Goal: Task Accomplishment & Management: Use online tool/utility

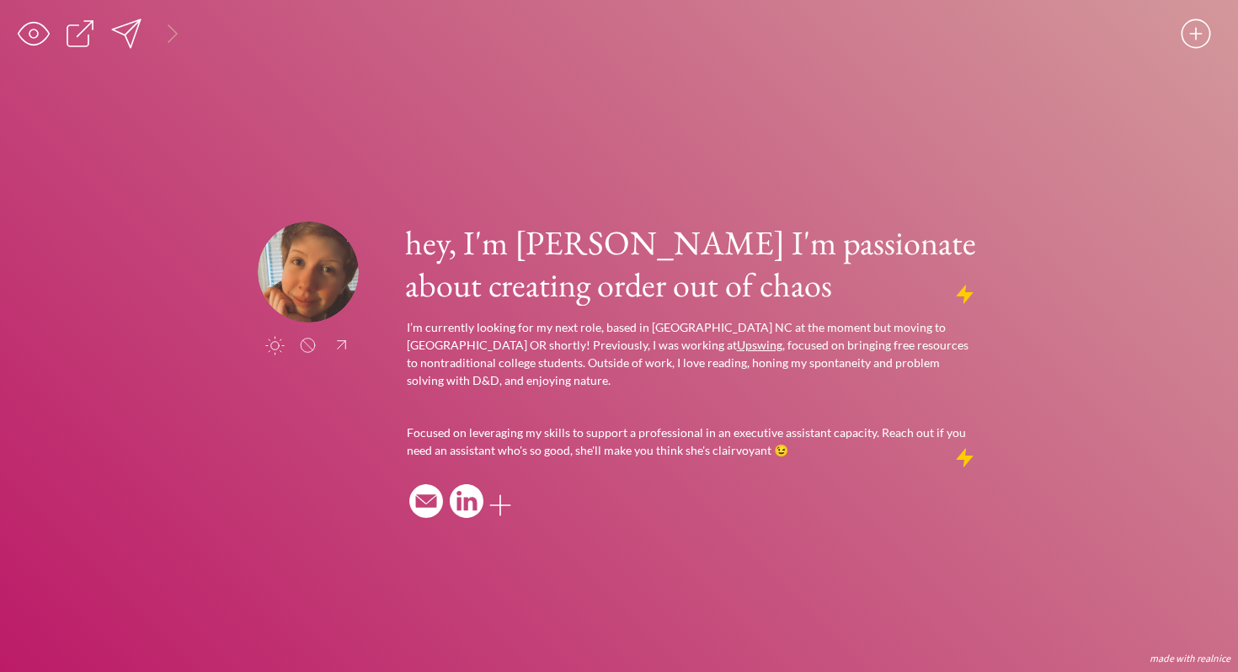
click at [173, 37] on div at bounding box center [173, 34] width 34 height 34
click at [307, 41] on div at bounding box center [312, 34] width 34 height 34
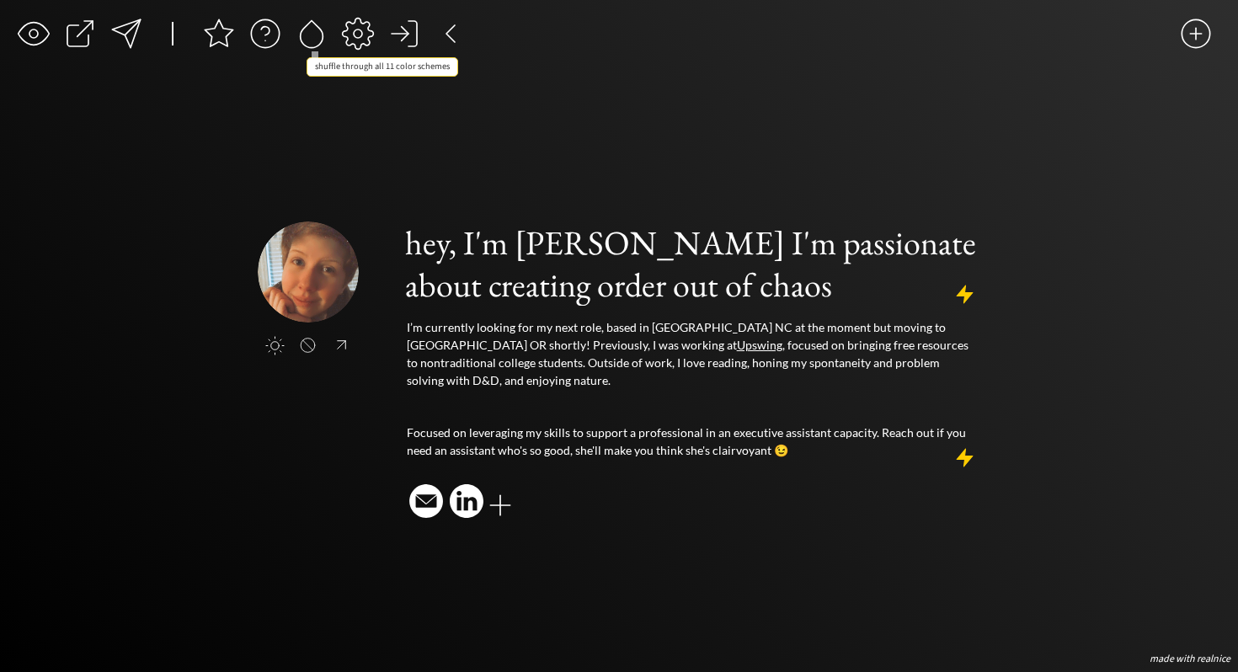
click at [309, 38] on div at bounding box center [312, 34] width 34 height 34
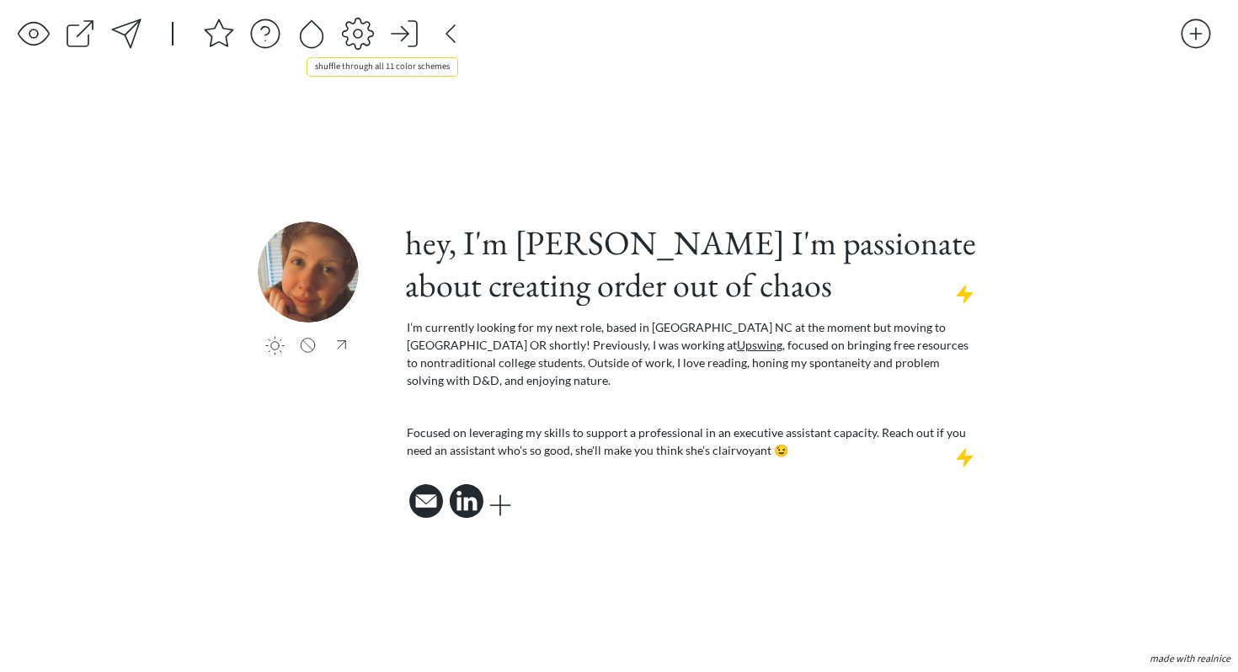
click at [309, 38] on div at bounding box center [312, 34] width 34 height 34
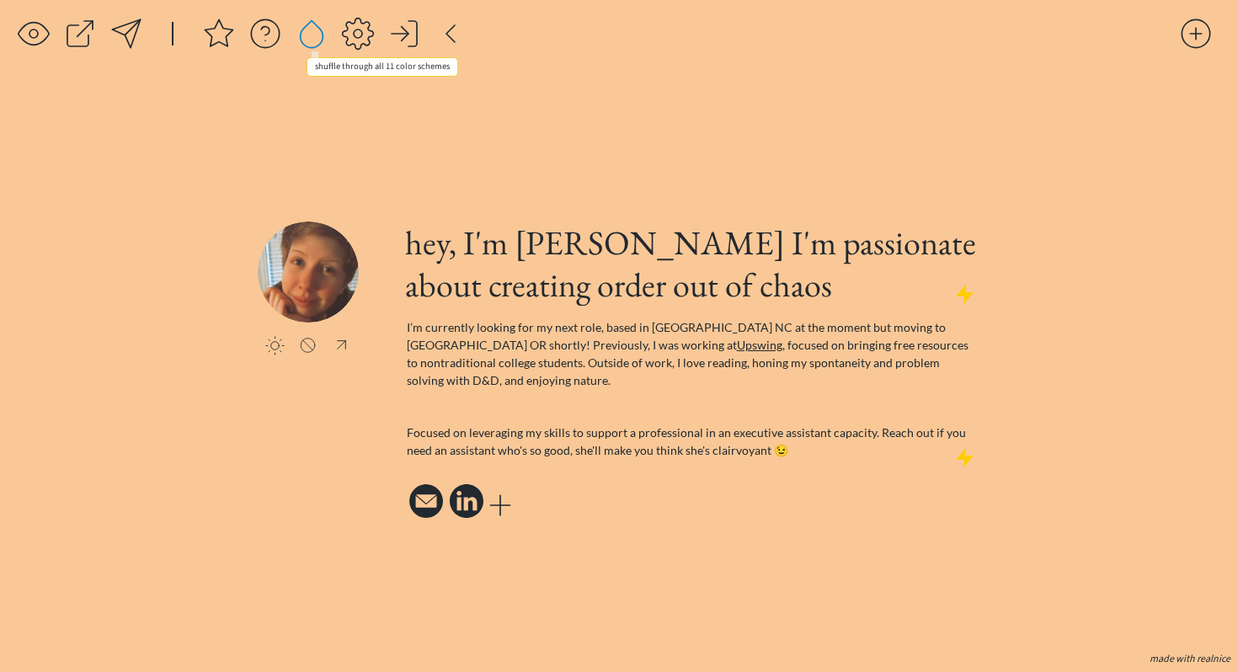
click at [309, 38] on div at bounding box center [312, 34] width 34 height 34
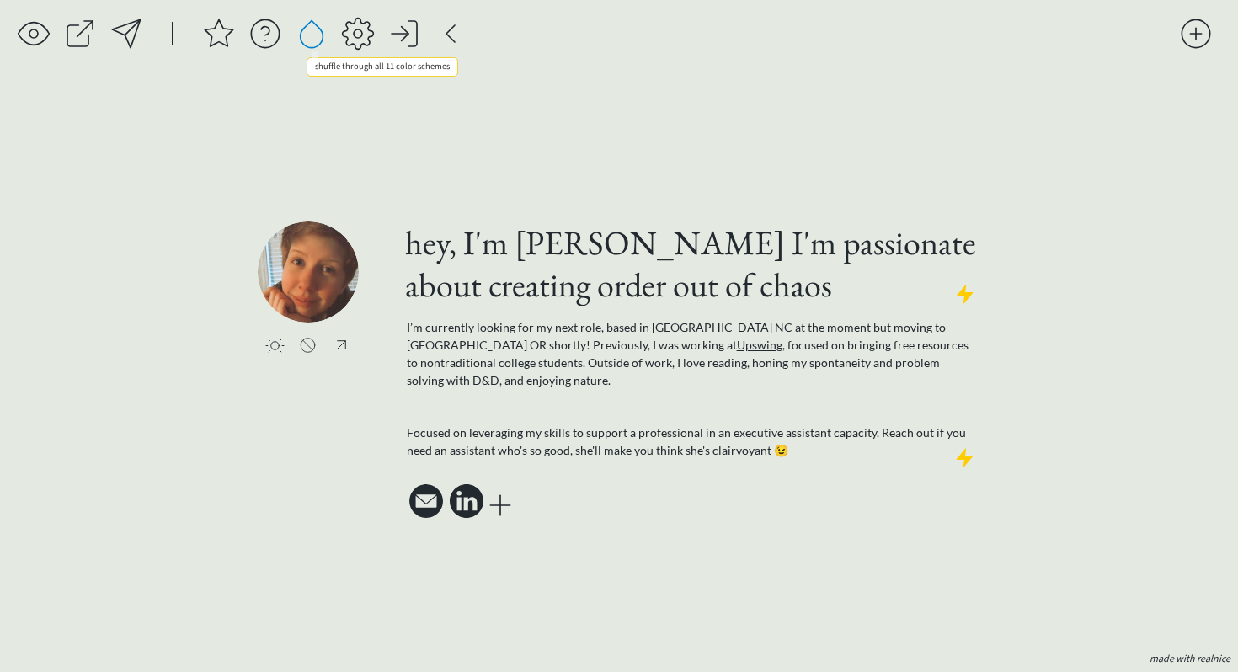
click at [309, 38] on div at bounding box center [312, 34] width 34 height 34
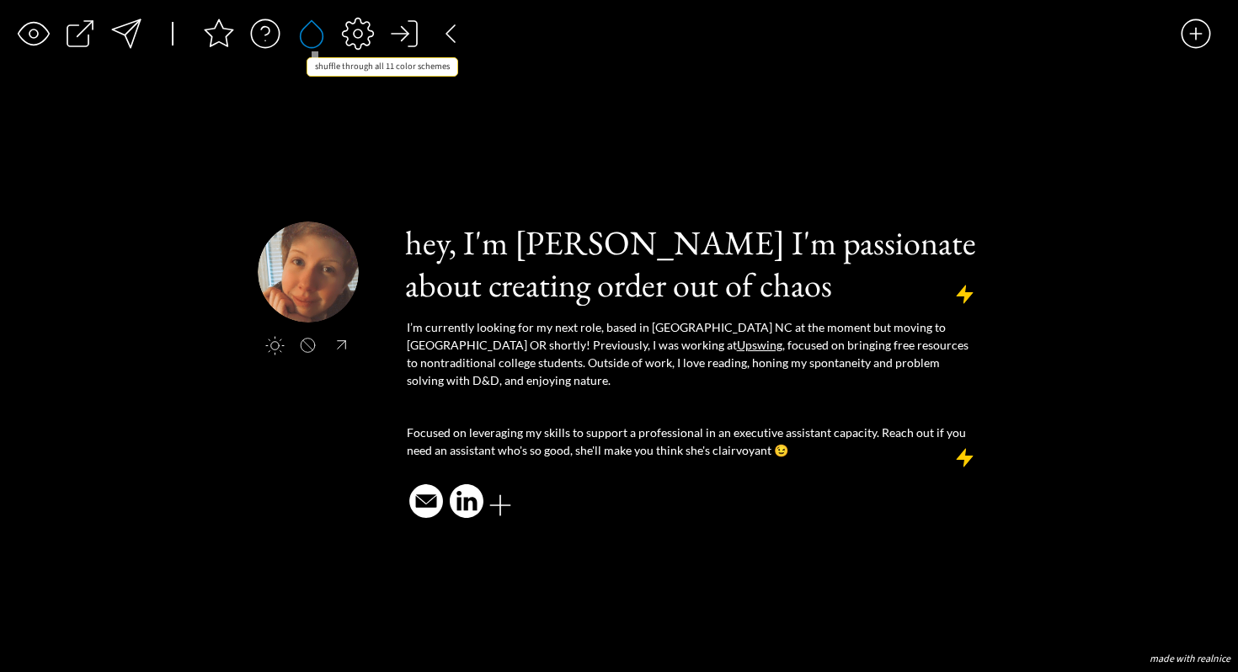
click at [309, 38] on div at bounding box center [312, 34] width 34 height 34
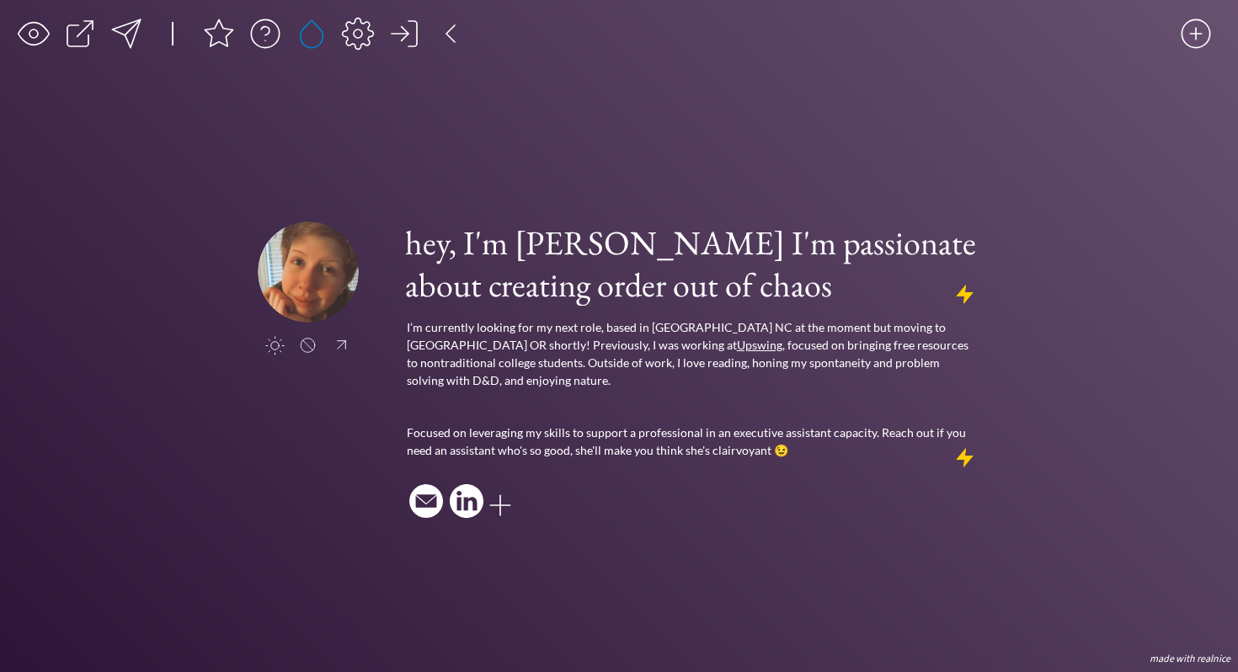
click at [328, 39] on div at bounding box center [312, 34] width 34 height 34
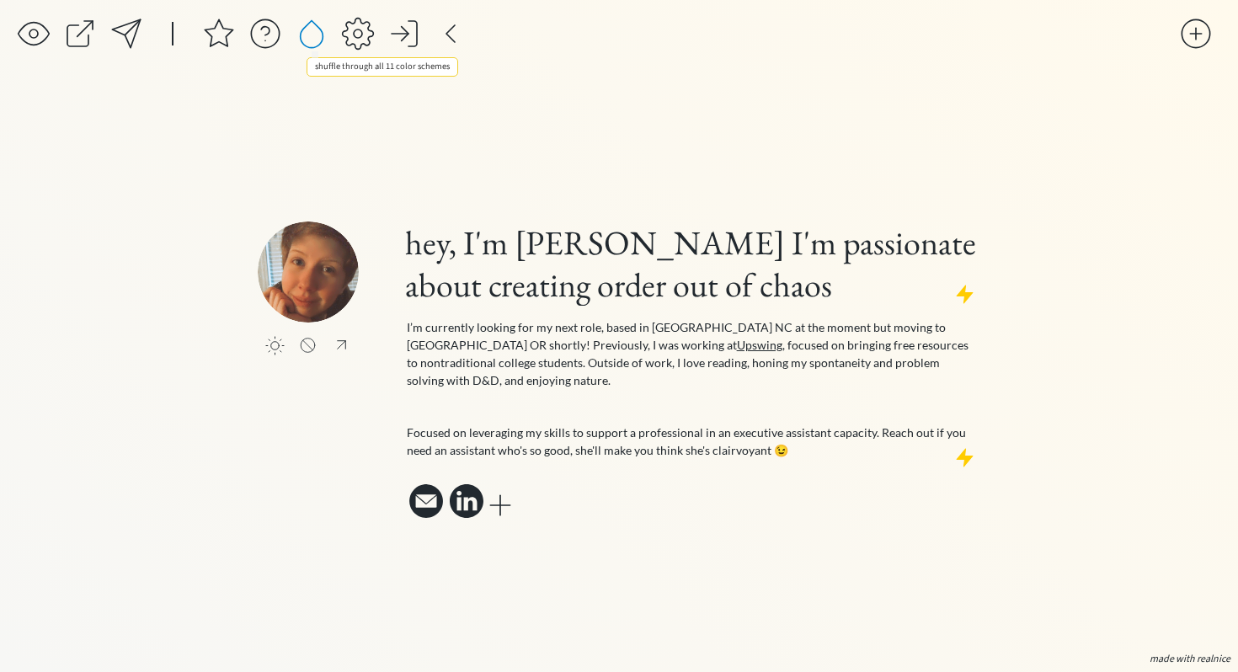
click at [321, 38] on div at bounding box center [312, 34] width 34 height 34
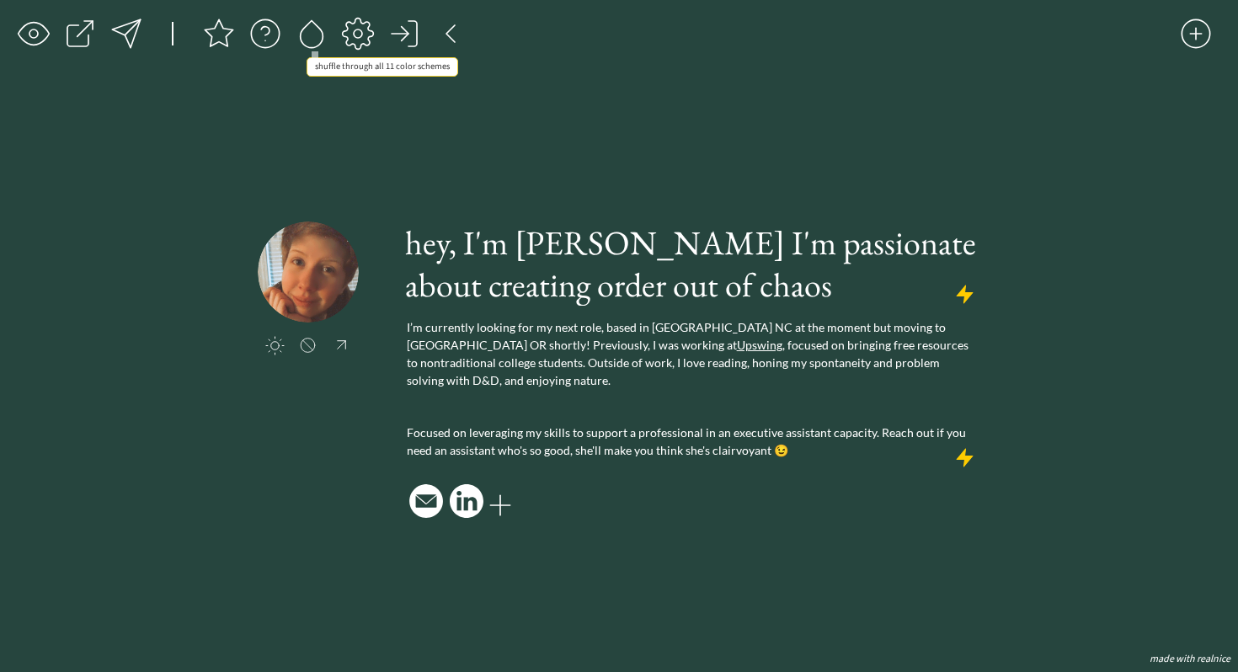
click at [317, 38] on div at bounding box center [312, 34] width 34 height 34
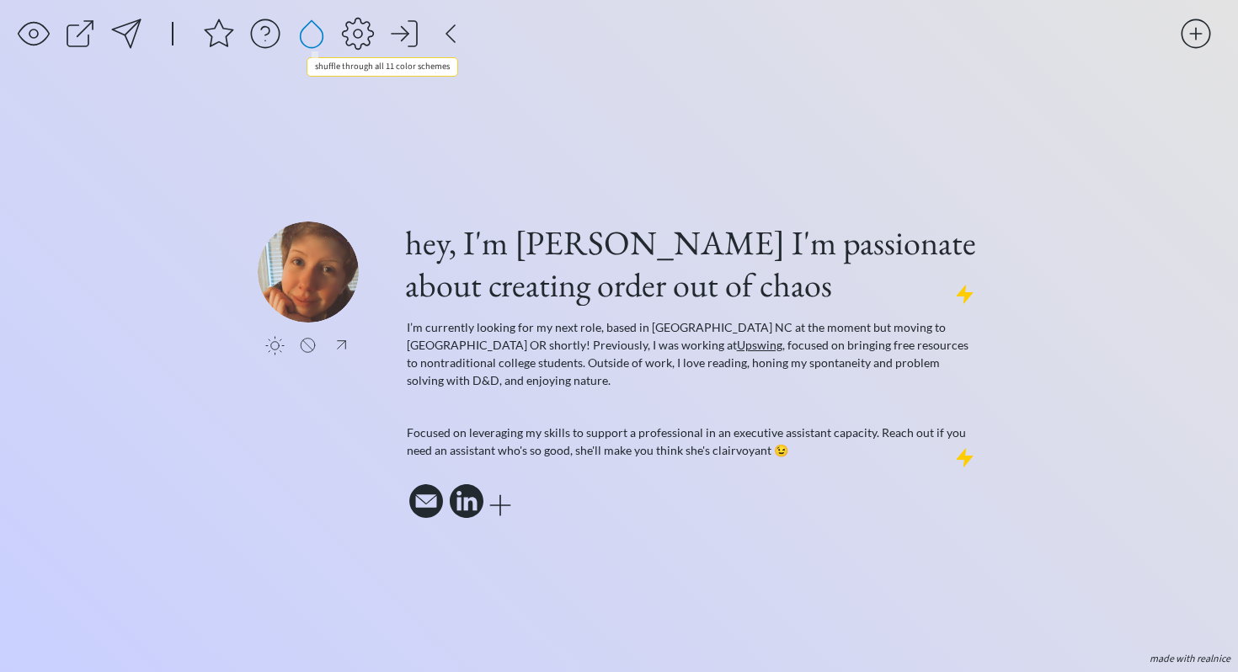
click at [317, 38] on div at bounding box center [312, 34] width 34 height 34
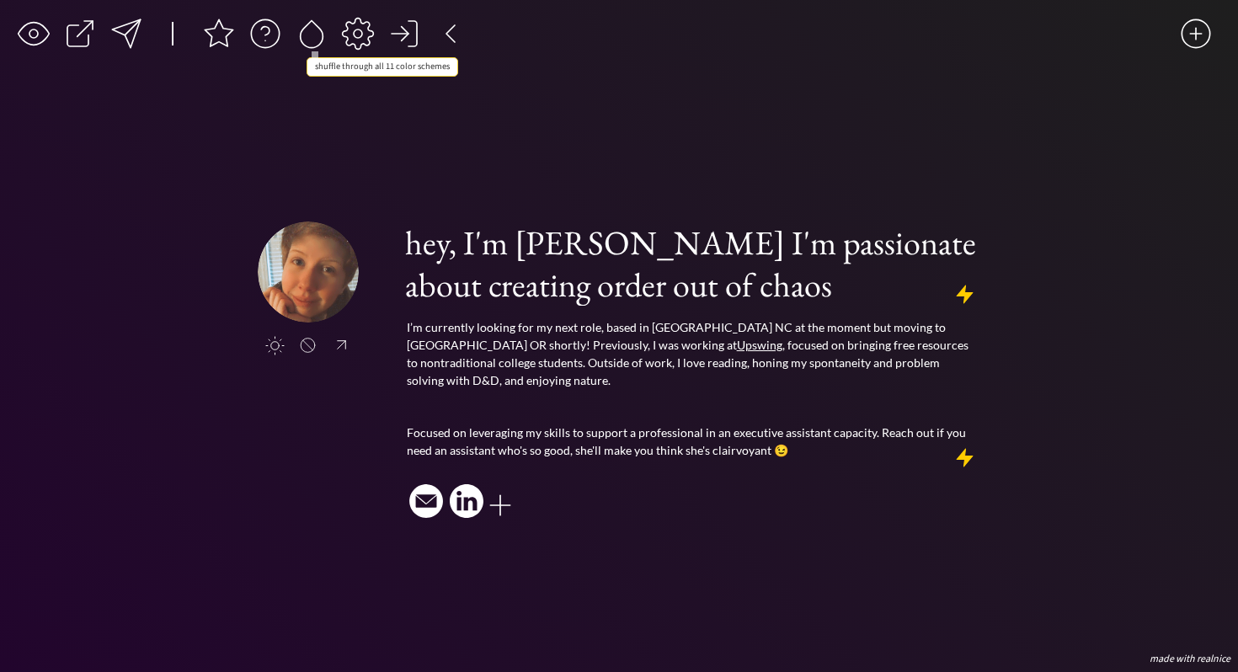
click at [317, 38] on div at bounding box center [312, 34] width 34 height 34
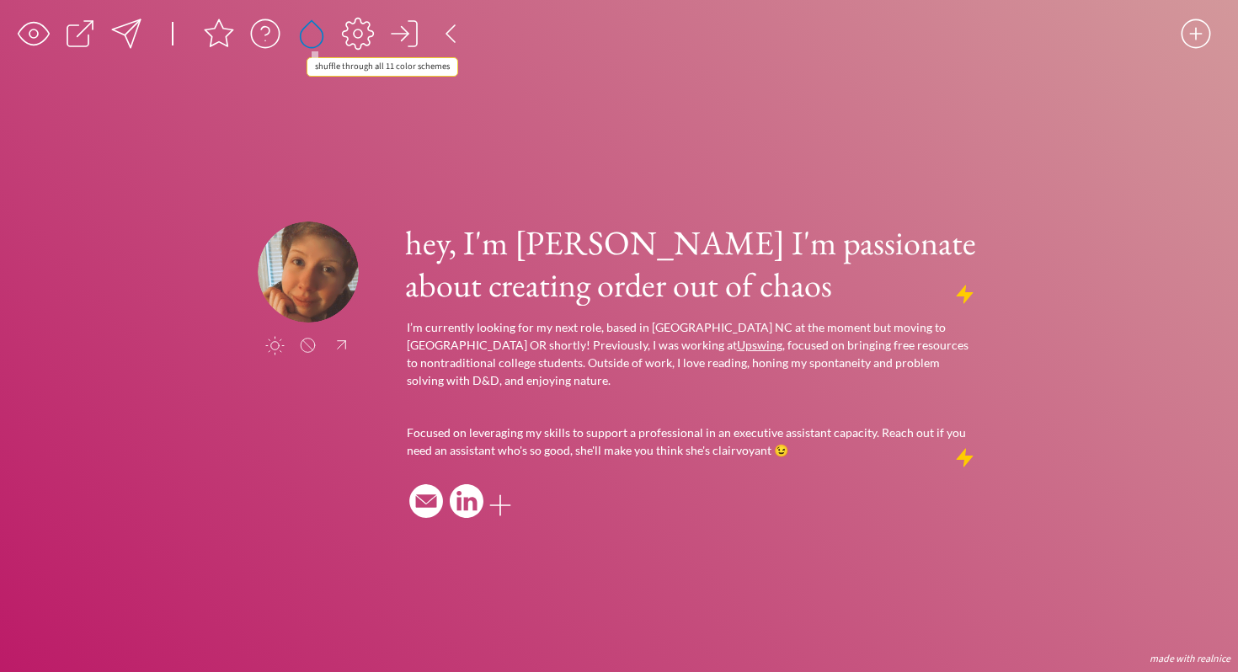
click at [317, 38] on div at bounding box center [312, 34] width 34 height 34
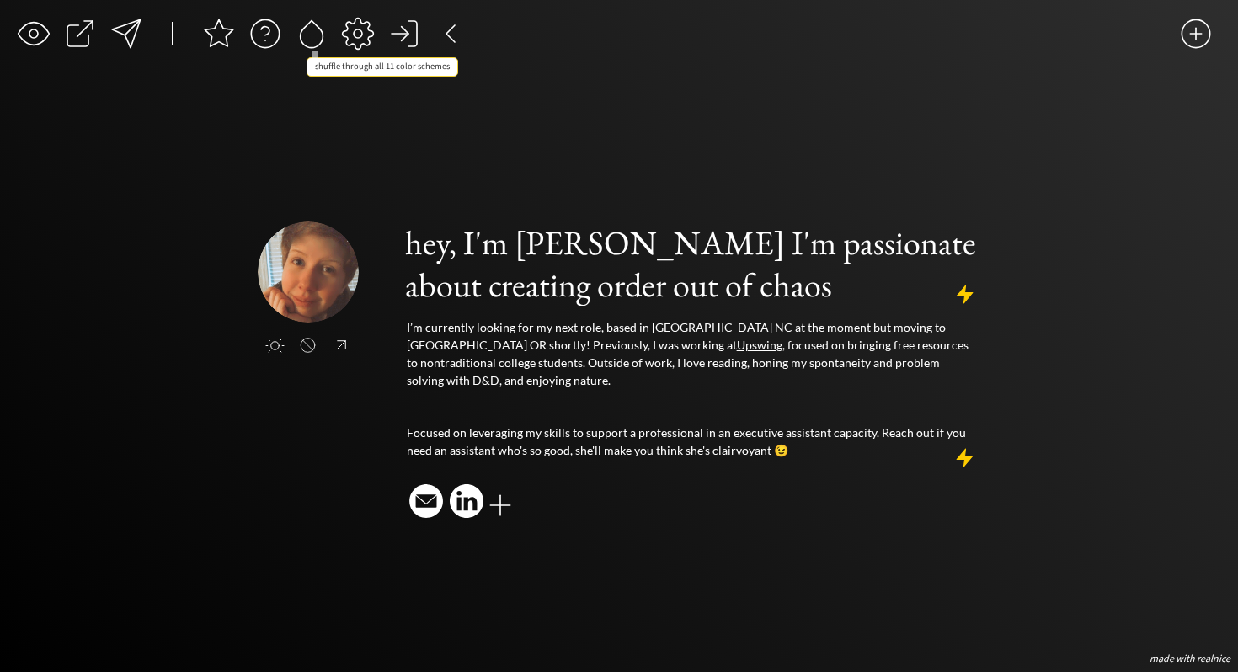
click at [317, 38] on div at bounding box center [312, 34] width 34 height 34
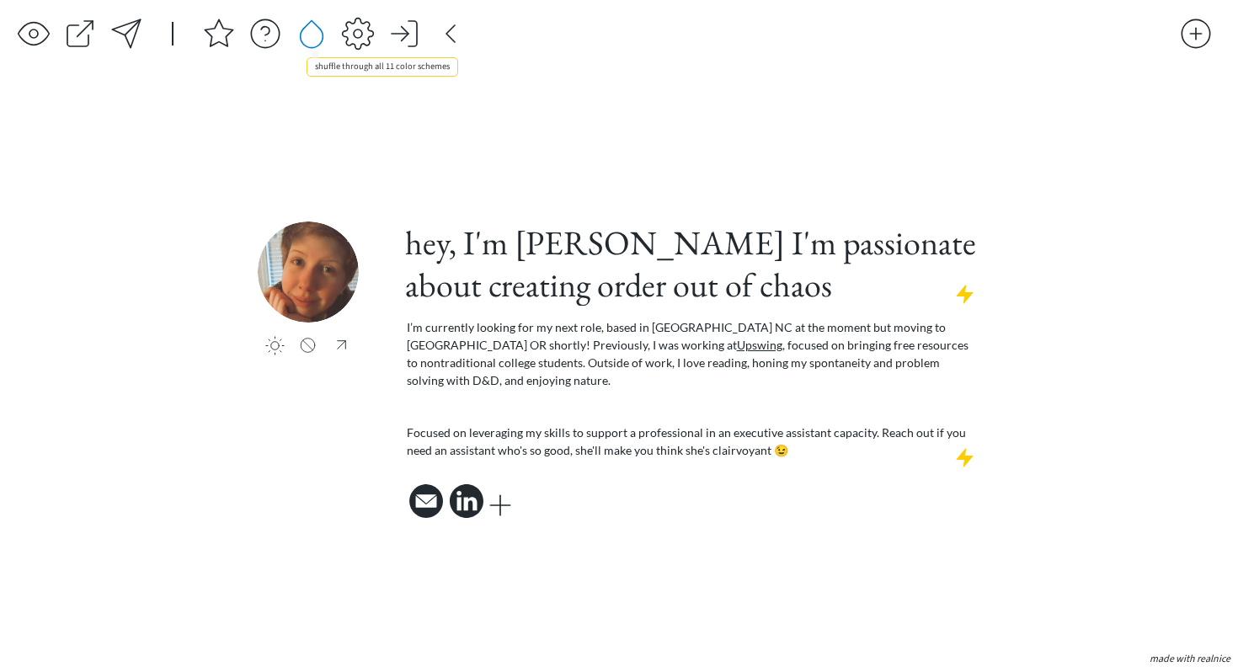
click at [317, 38] on div at bounding box center [312, 34] width 34 height 34
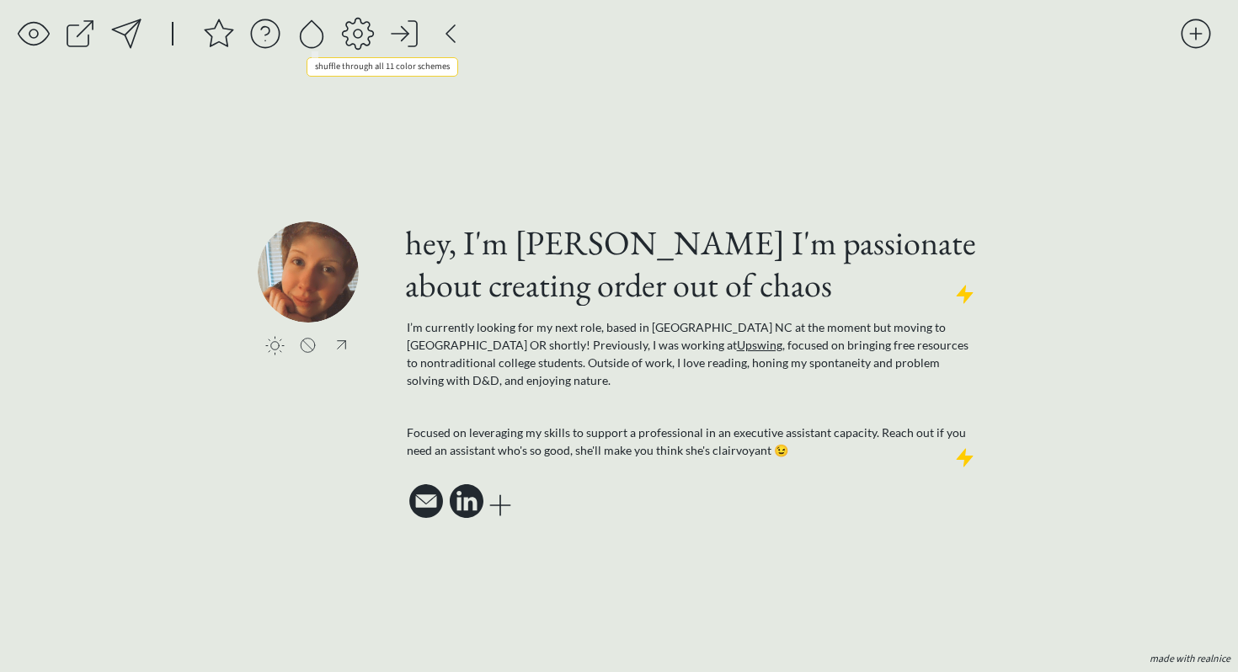
click at [317, 38] on div at bounding box center [312, 34] width 34 height 34
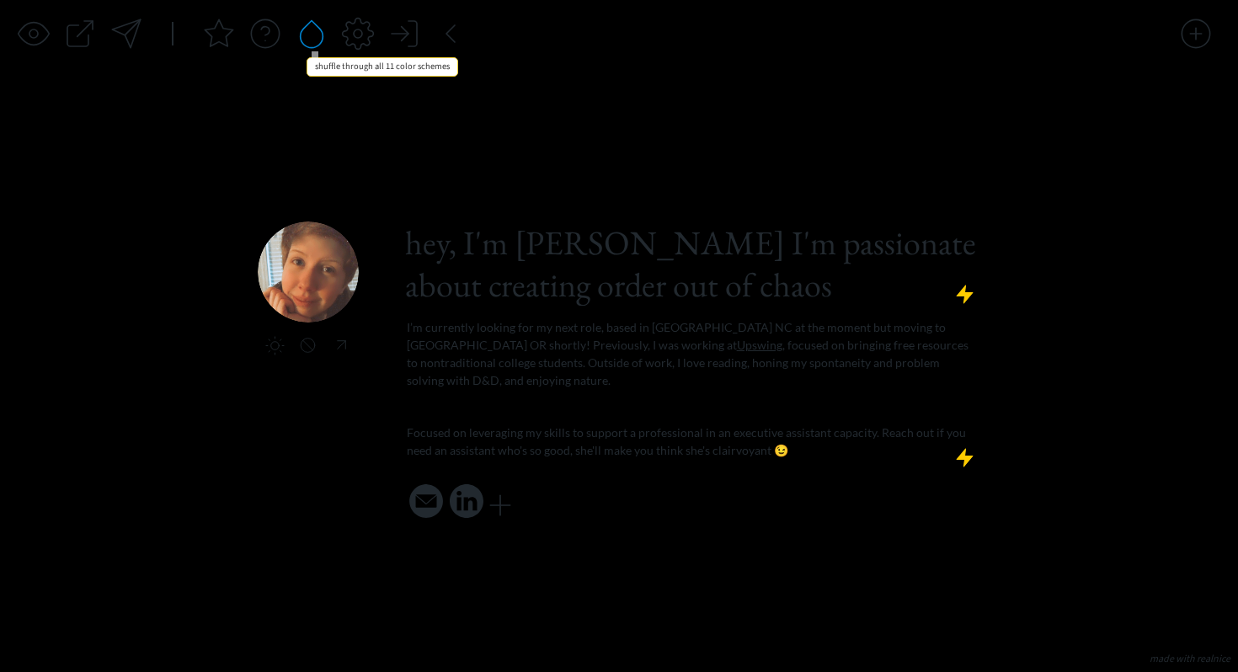
click at [317, 38] on div at bounding box center [312, 34] width 34 height 34
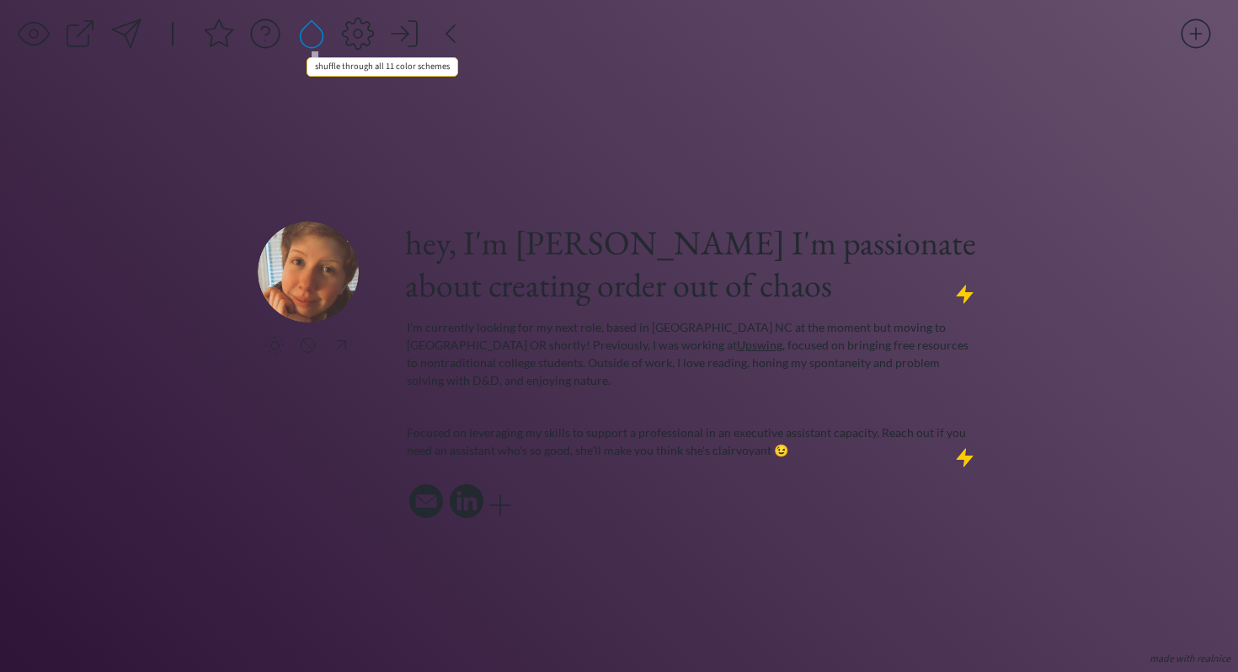
click at [317, 38] on div at bounding box center [312, 34] width 34 height 34
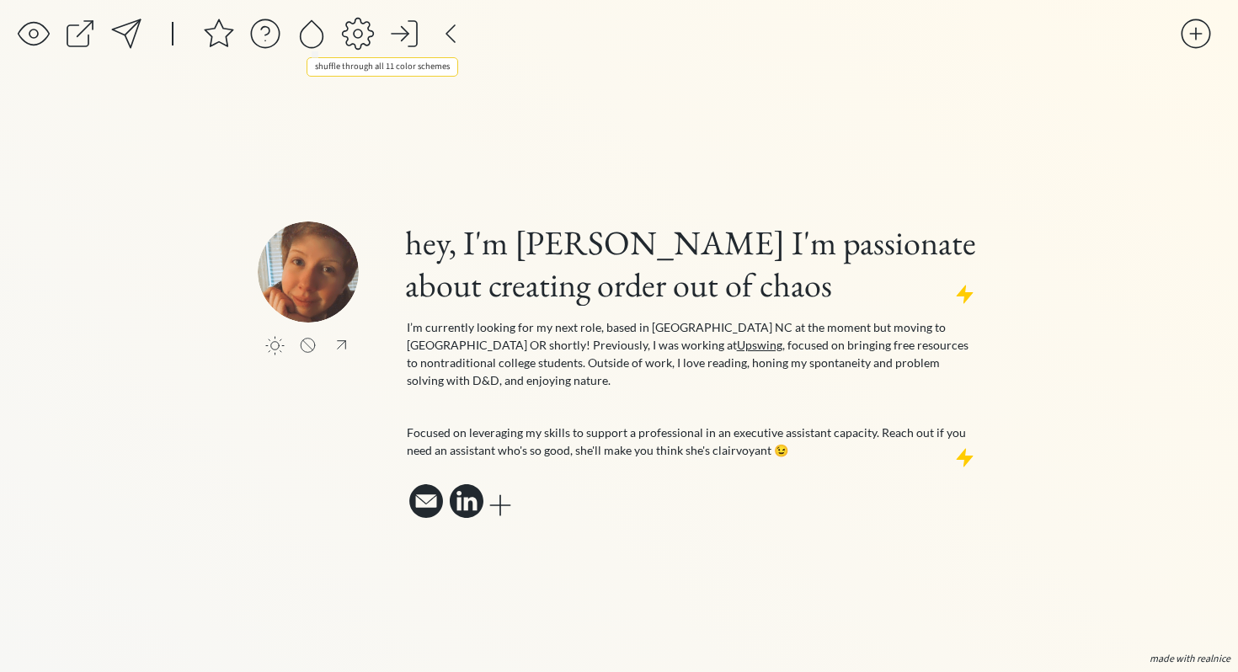
click at [317, 38] on div at bounding box center [312, 34] width 34 height 34
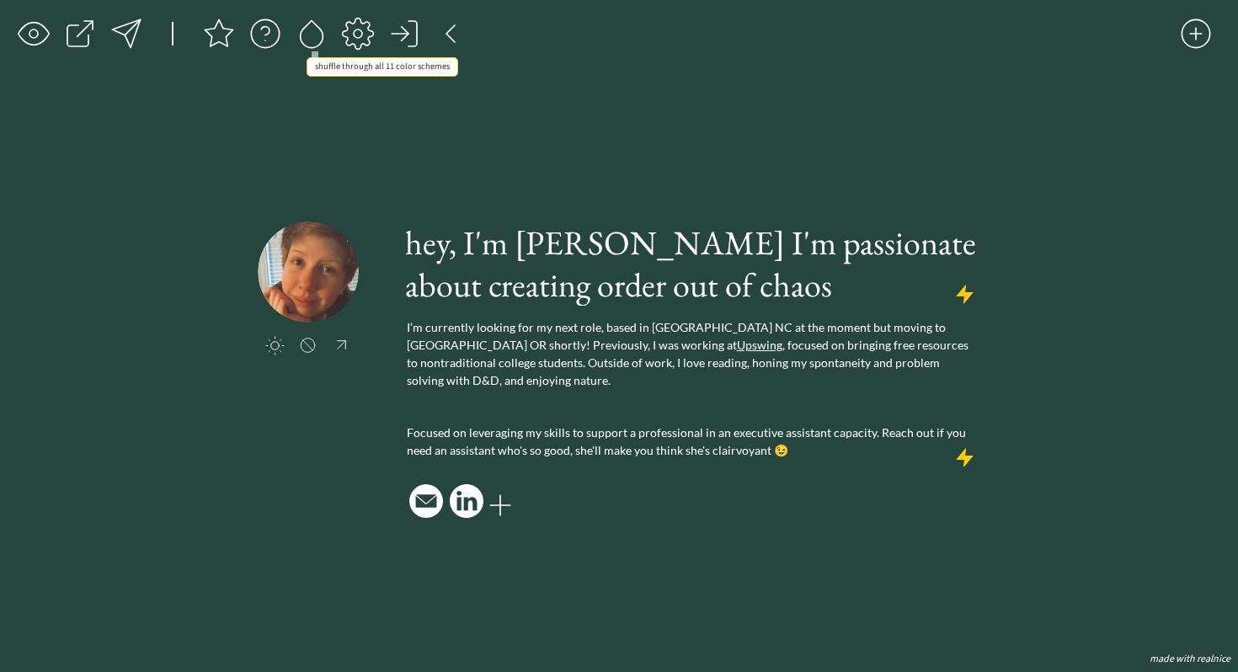
click at [317, 38] on div at bounding box center [312, 34] width 34 height 34
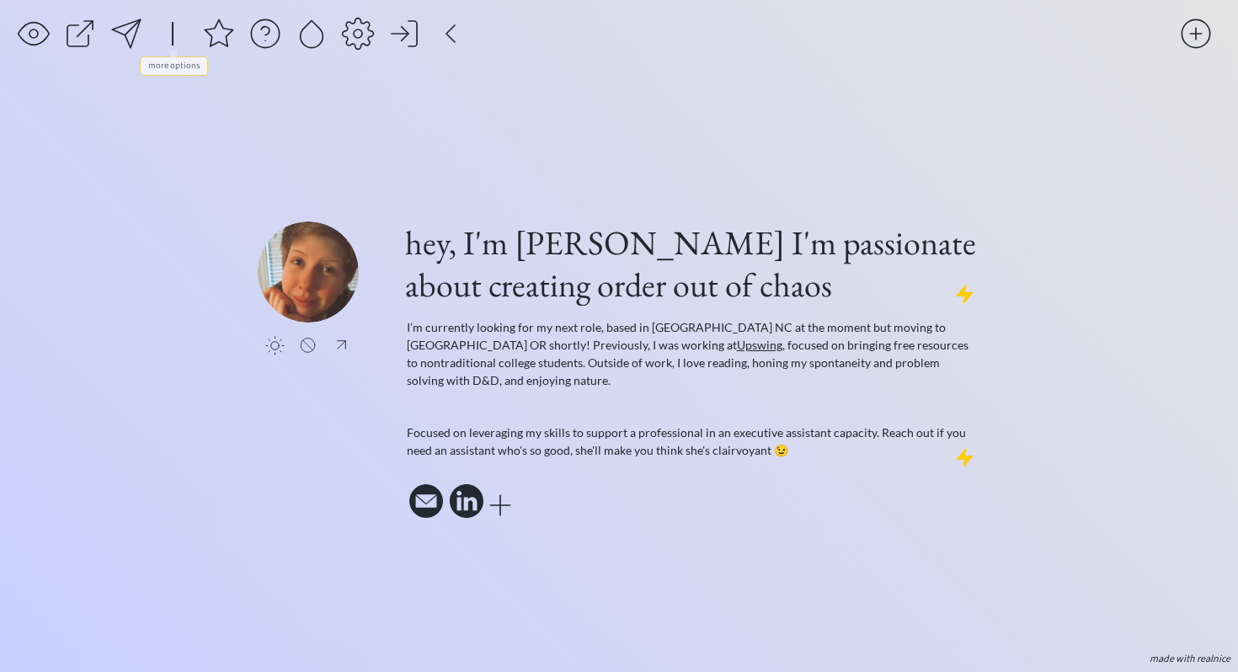
click at [137, 29] on div at bounding box center [126, 34] width 34 height 34
